Goal: Task Accomplishment & Management: Manage account settings

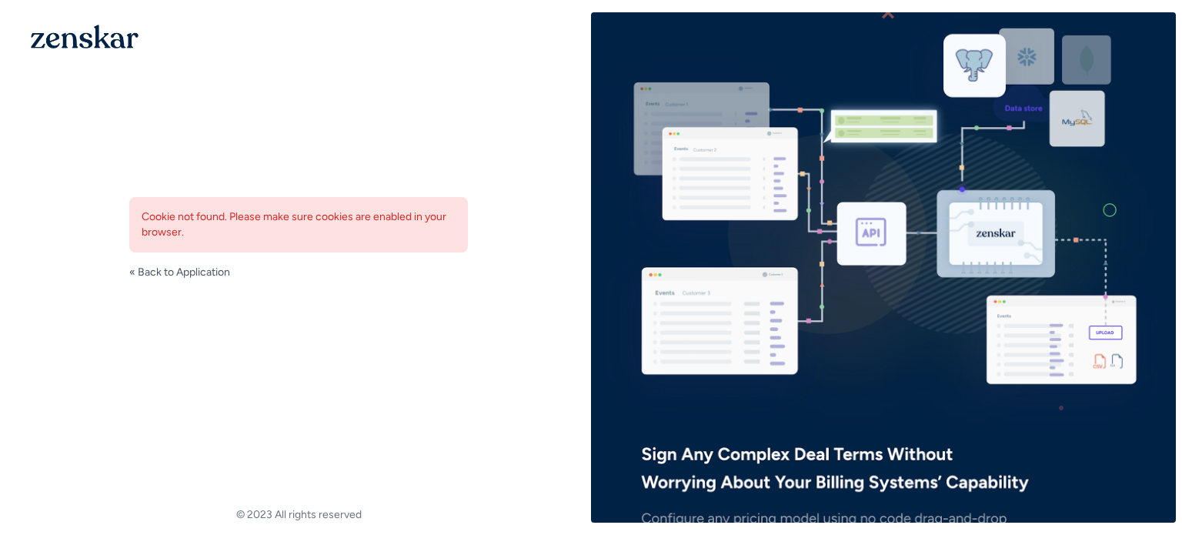
click at [166, 283] on div "We are sorry... Cookie not found. Please make sure cookies are enabled in your …" at bounding box center [299, 229] width 388 height 151
click at [169, 276] on link "« Back to Application" at bounding box center [179, 272] width 101 height 15
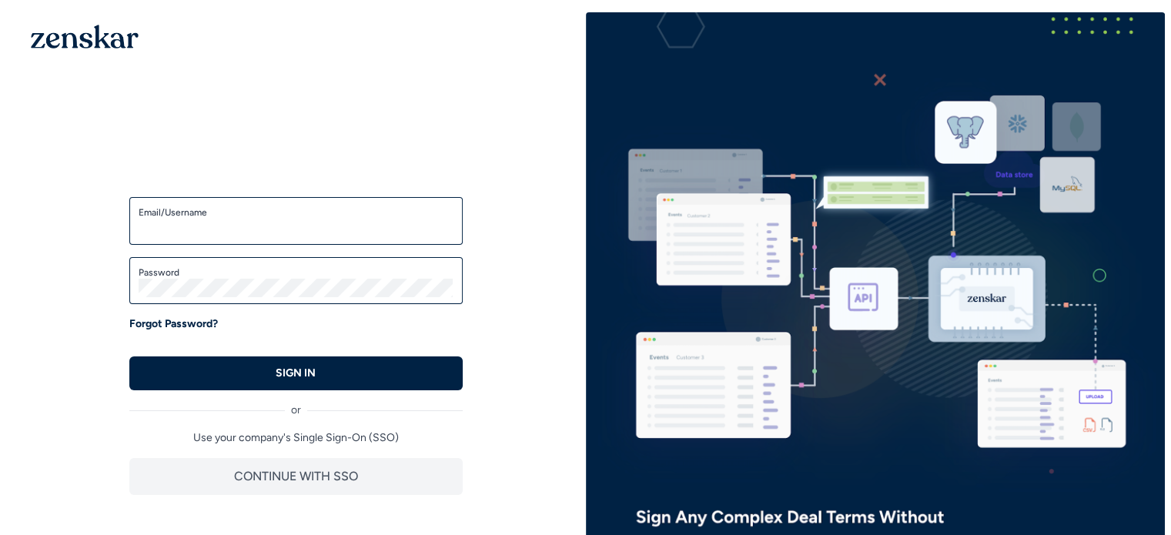
type input "**********"
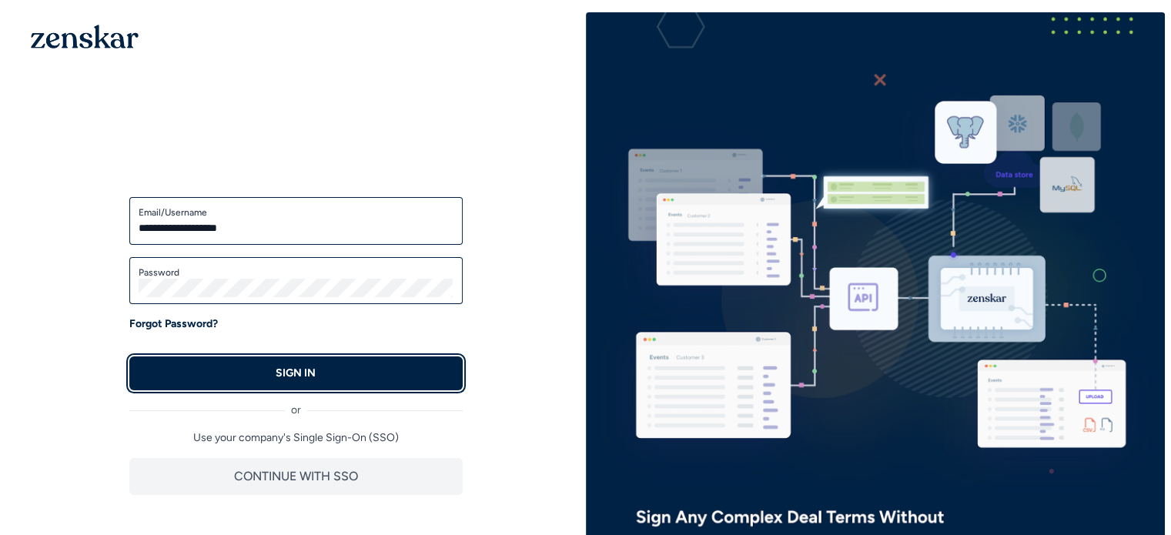
click at [298, 369] on p "SIGN IN" at bounding box center [296, 373] width 40 height 15
